Goal: Information Seeking & Learning: Learn about a topic

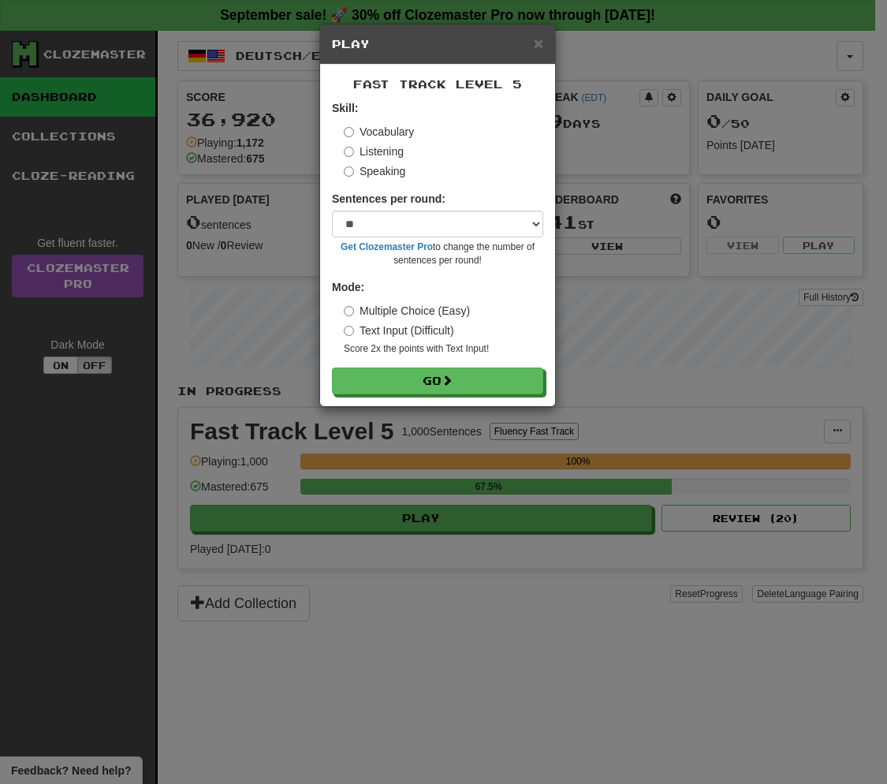
select select "**"
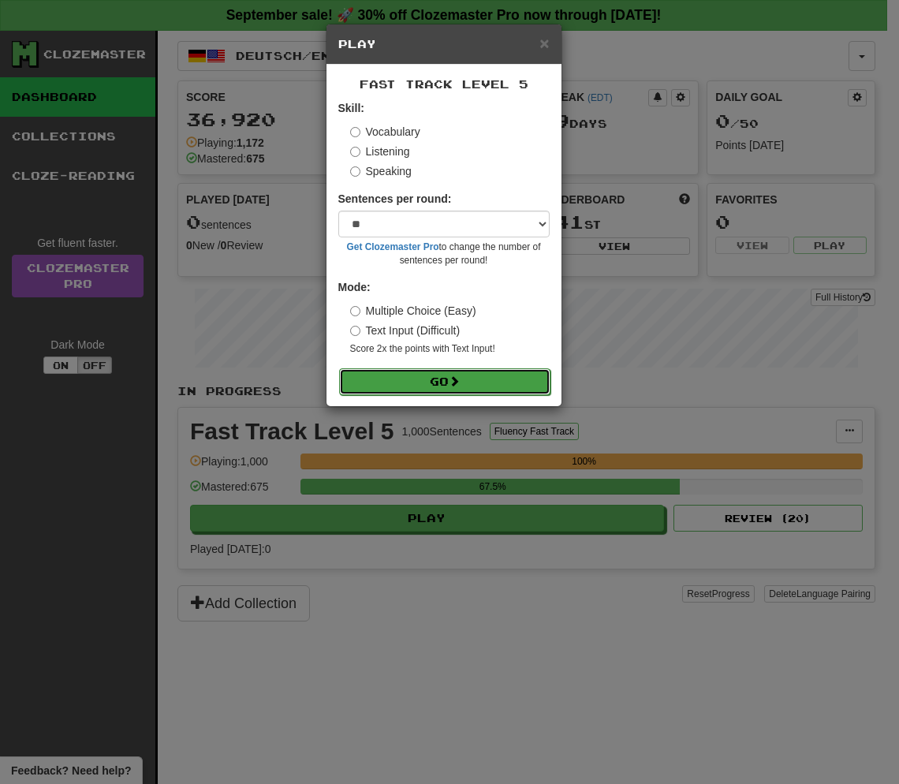
click at [436, 376] on button "Go" at bounding box center [444, 381] width 211 height 27
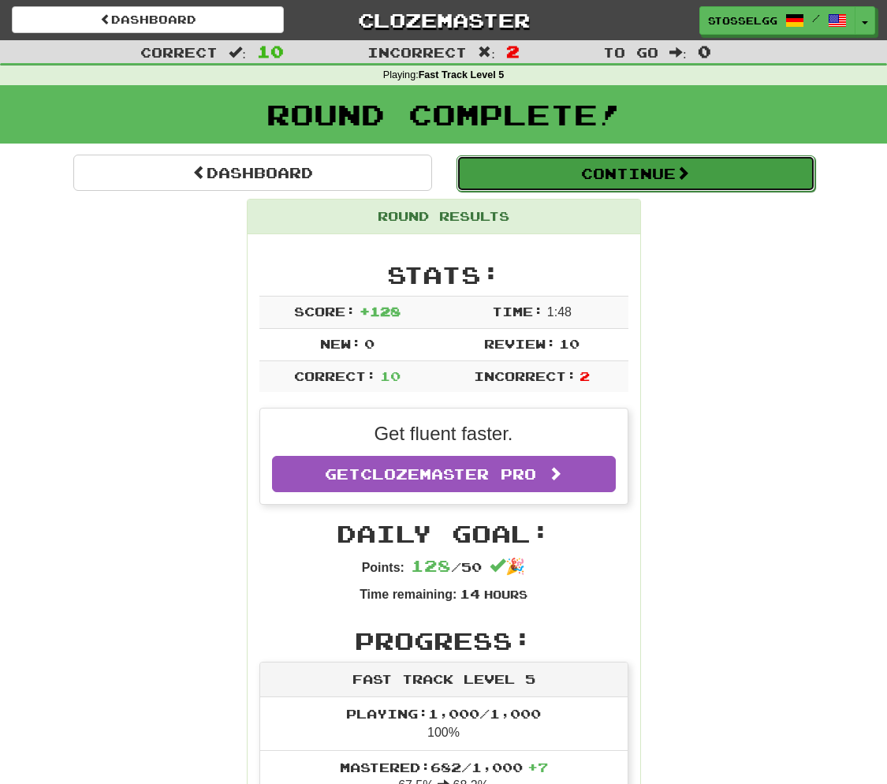
click at [755, 173] on button "Continue" at bounding box center [636, 173] width 359 height 36
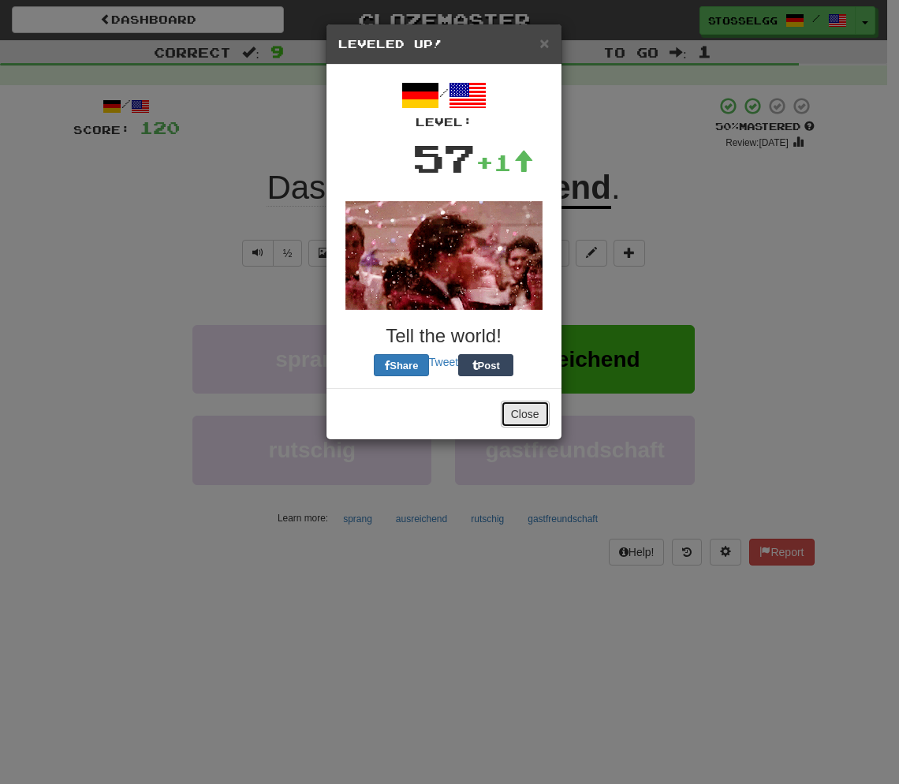
click at [524, 412] on button "Close" at bounding box center [525, 414] width 49 height 27
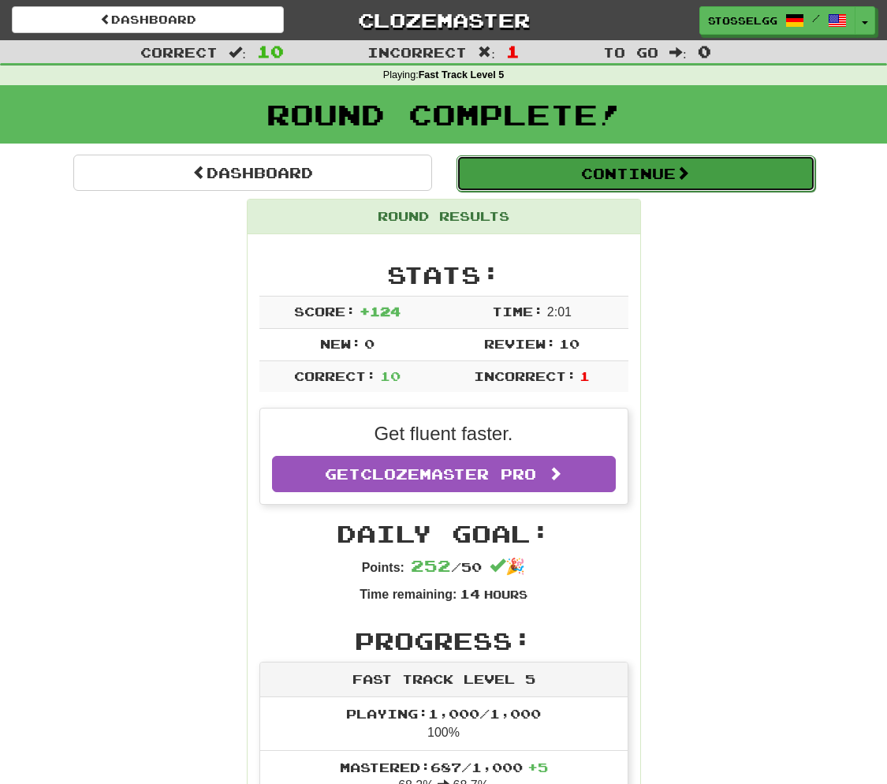
click at [561, 166] on button "Continue" at bounding box center [636, 173] width 359 height 36
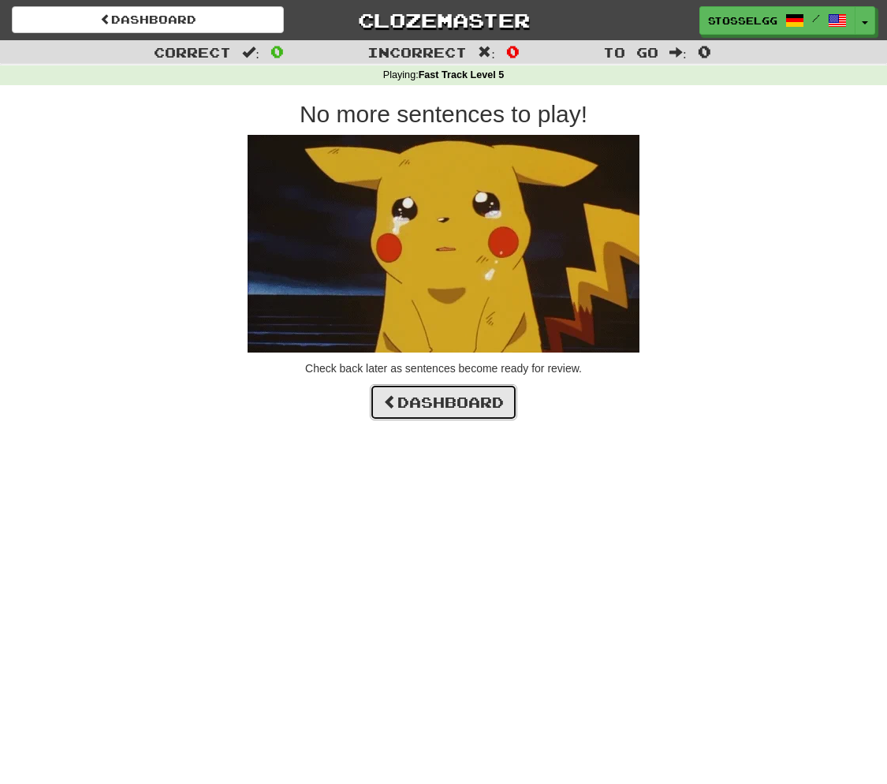
click at [477, 408] on link "Dashboard" at bounding box center [443, 402] width 147 height 36
